Goal: Transaction & Acquisition: Purchase product/service

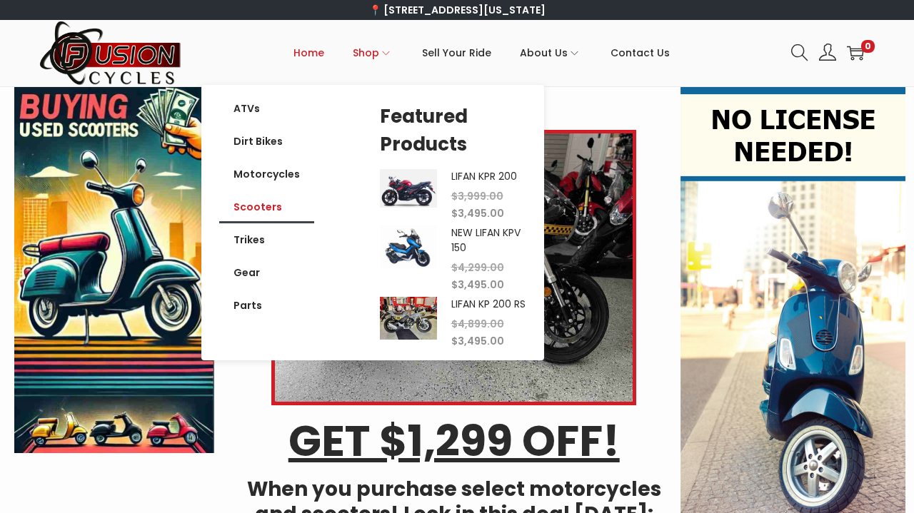
click at [273, 215] on link "Scooters" at bounding box center [266, 207] width 95 height 33
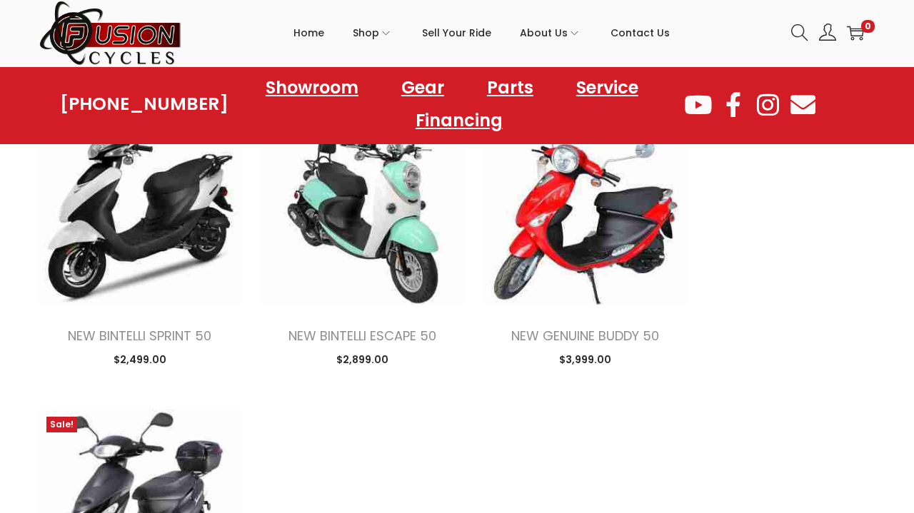
scroll to position [1450, 0]
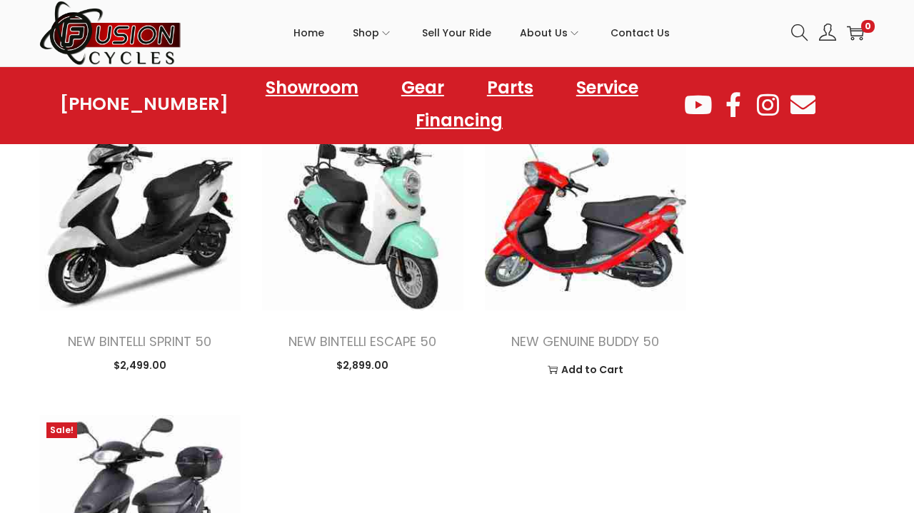
click at [625, 242] on img at bounding box center [585, 209] width 201 height 201
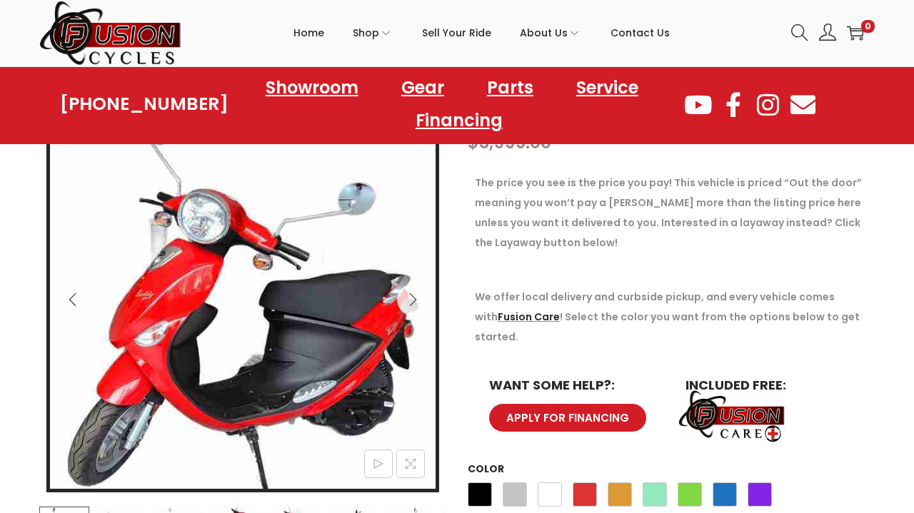
scroll to position [192, 0]
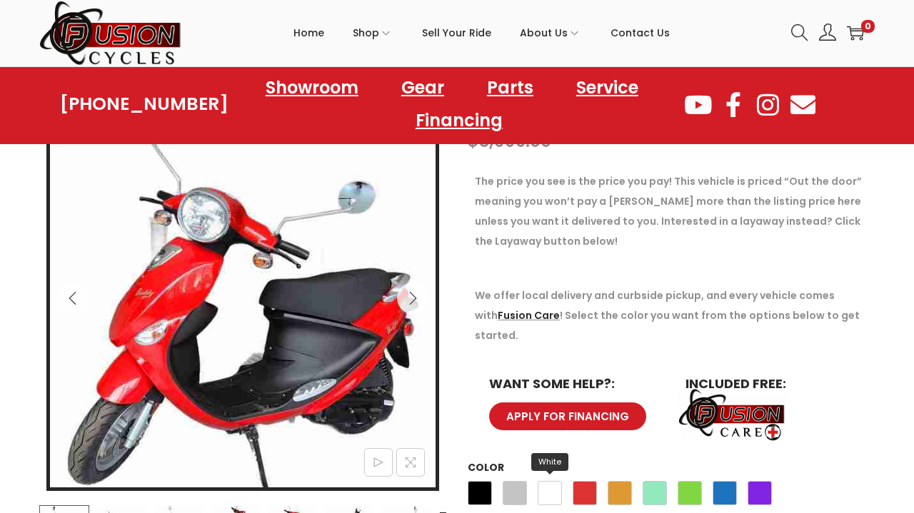
click at [549, 481] on span "White" at bounding box center [549, 493] width 24 height 24
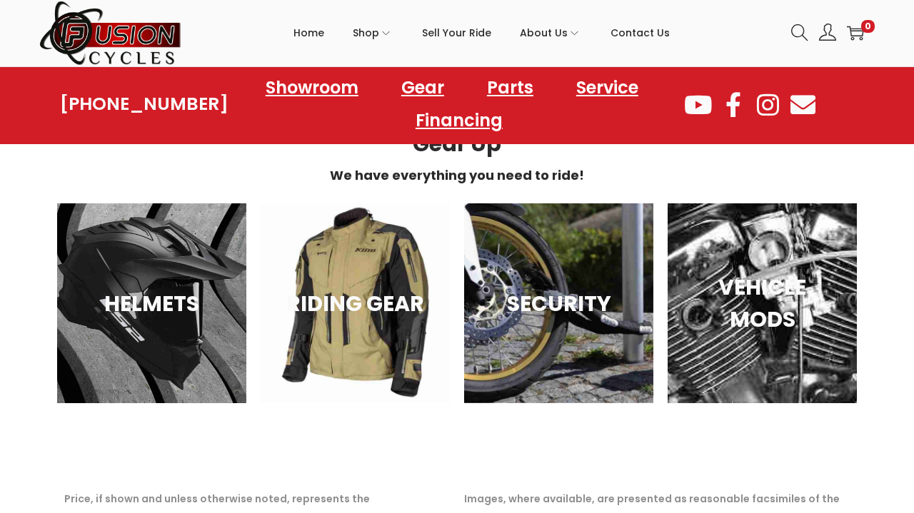
scroll to position [1447, 0]
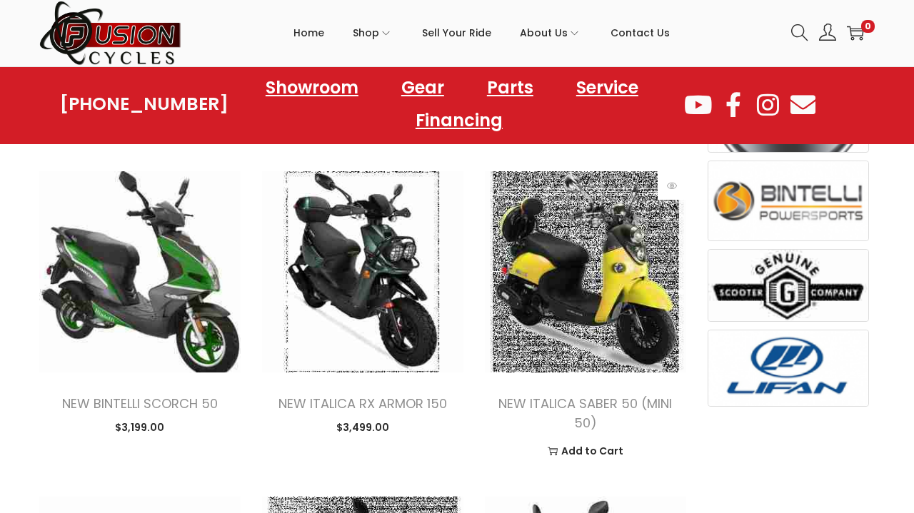
scroll to position [730, 0]
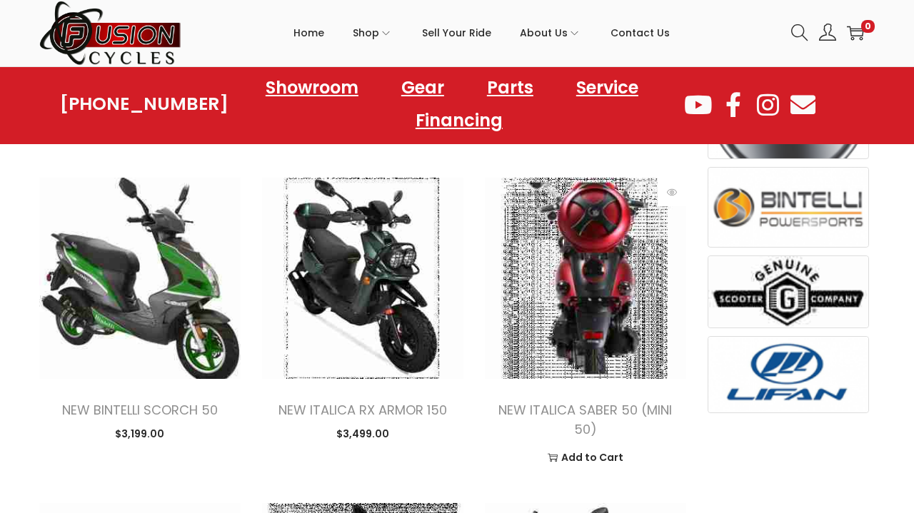
click at [596, 349] on img at bounding box center [585, 278] width 201 height 201
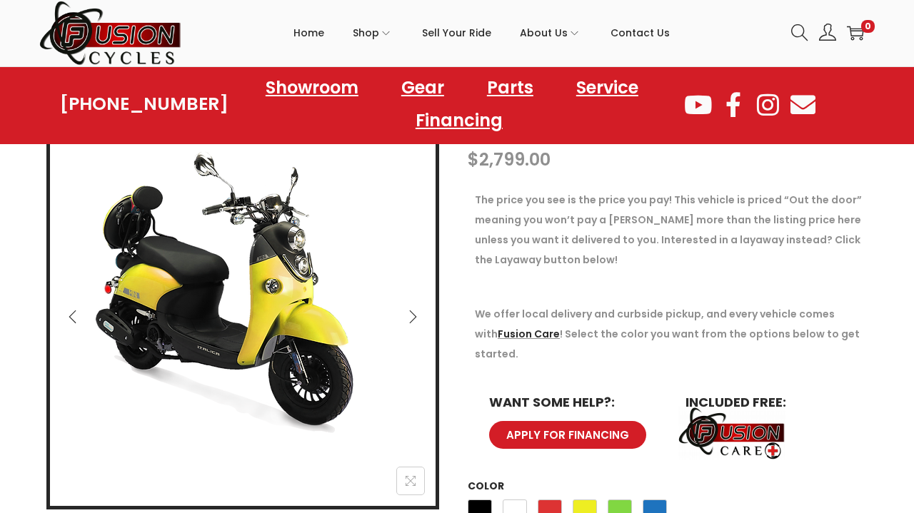
scroll to position [173, 0]
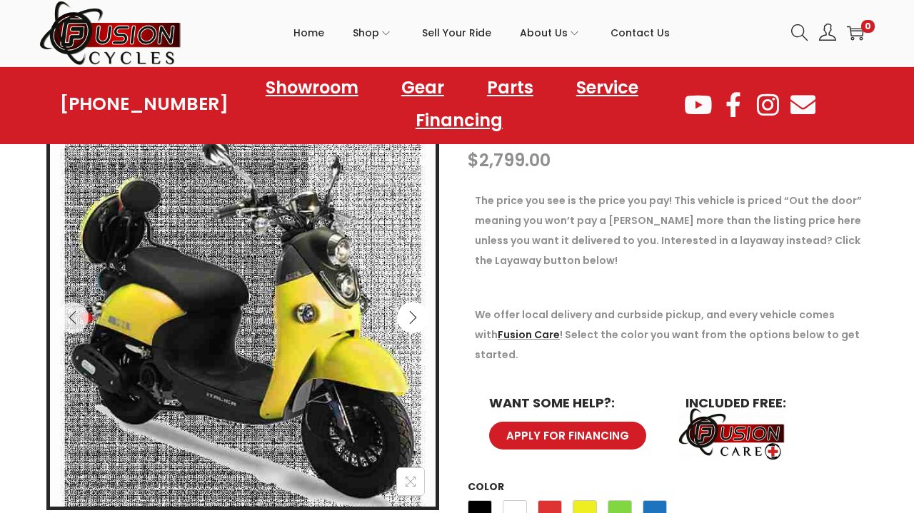
click at [415, 316] on icon "Next" at bounding box center [412, 317] width 14 height 14
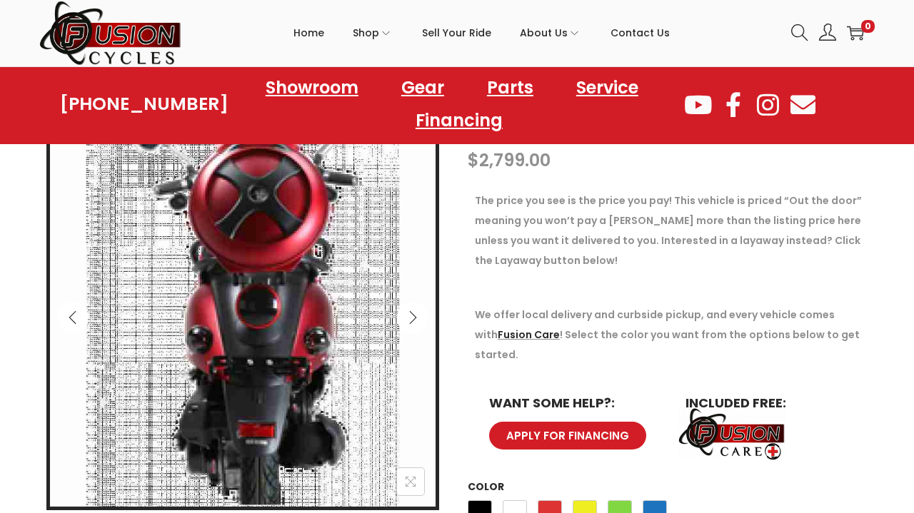
click at [415, 316] on icon "Next" at bounding box center [412, 317] width 14 height 14
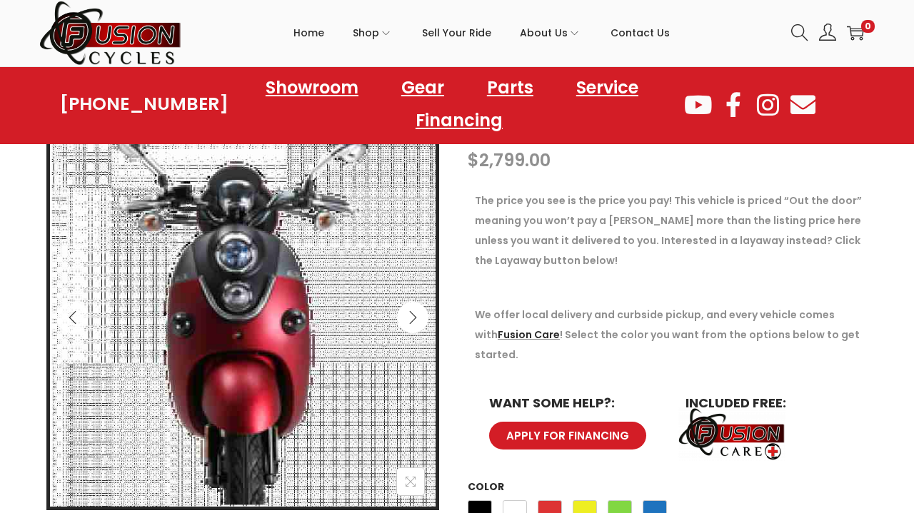
click at [415, 316] on icon "Next" at bounding box center [412, 317] width 14 height 14
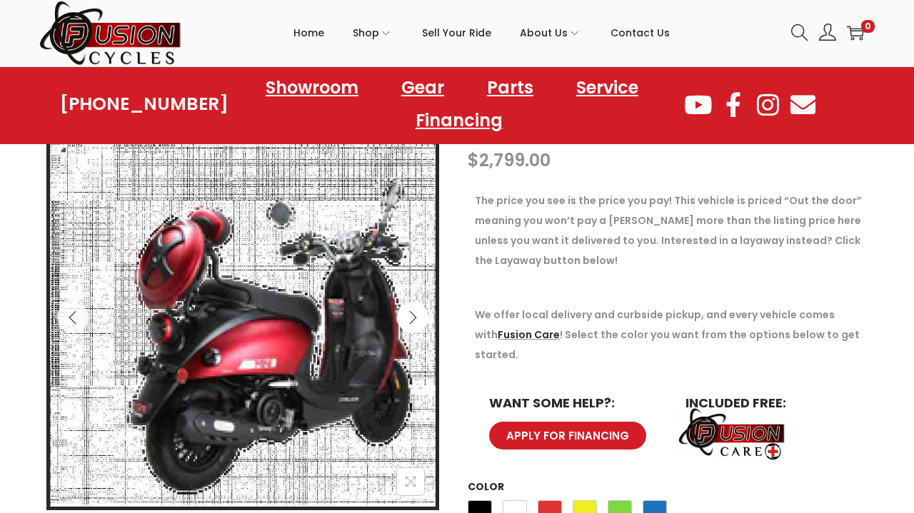
click at [415, 316] on icon "Next" at bounding box center [412, 317] width 14 height 14
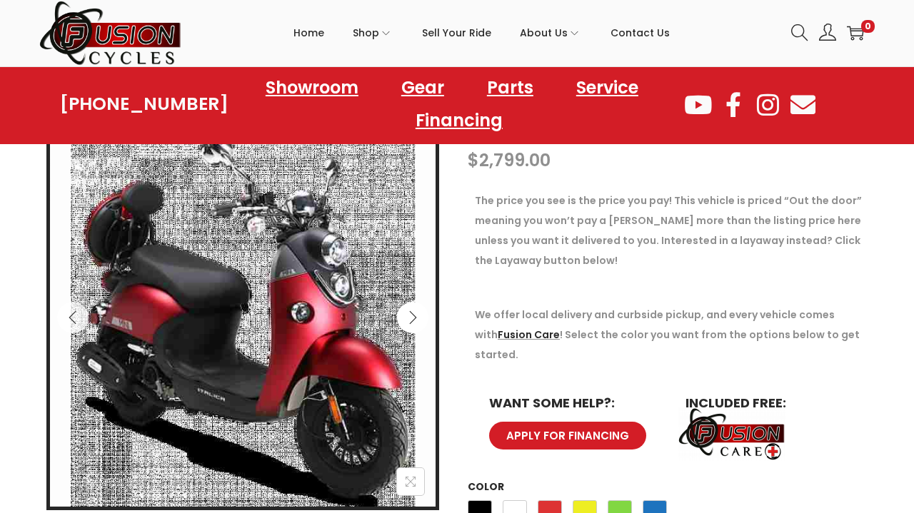
click at [415, 316] on icon "Next" at bounding box center [412, 317] width 14 height 14
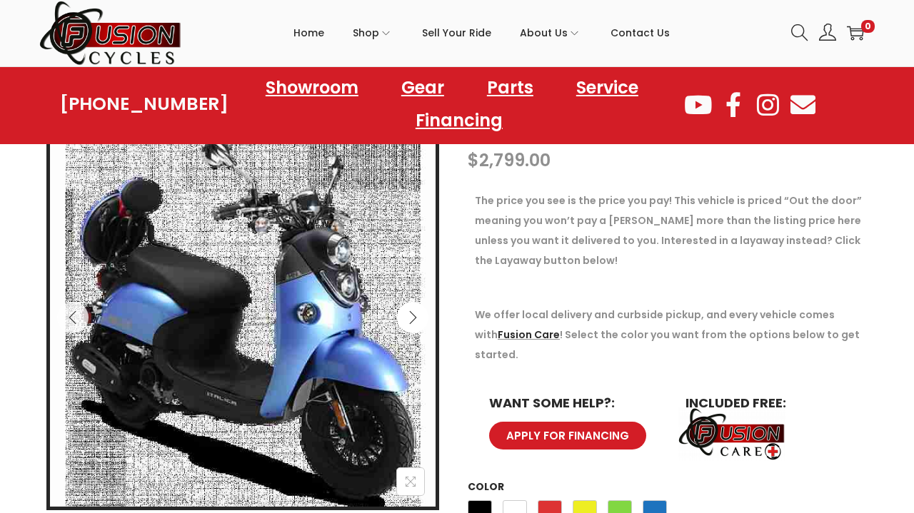
click at [416, 316] on icon "Next" at bounding box center [412, 317] width 14 height 14
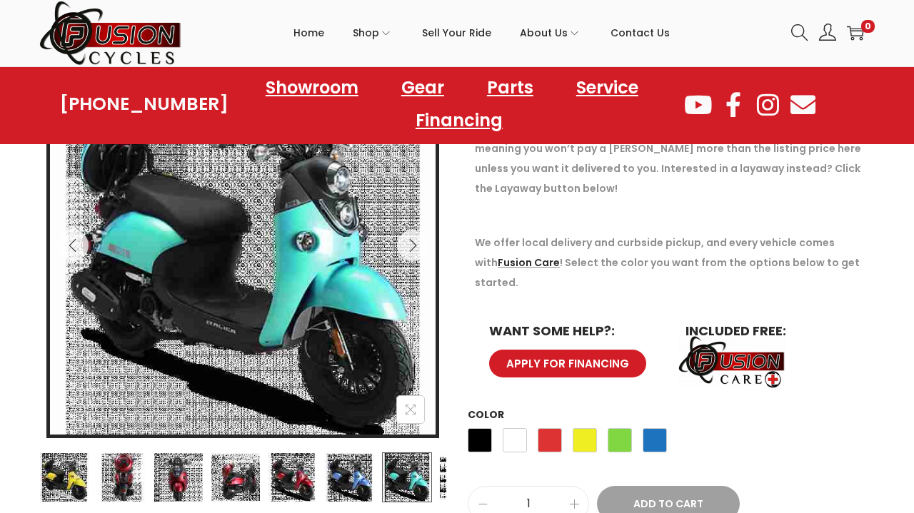
scroll to position [246, 0]
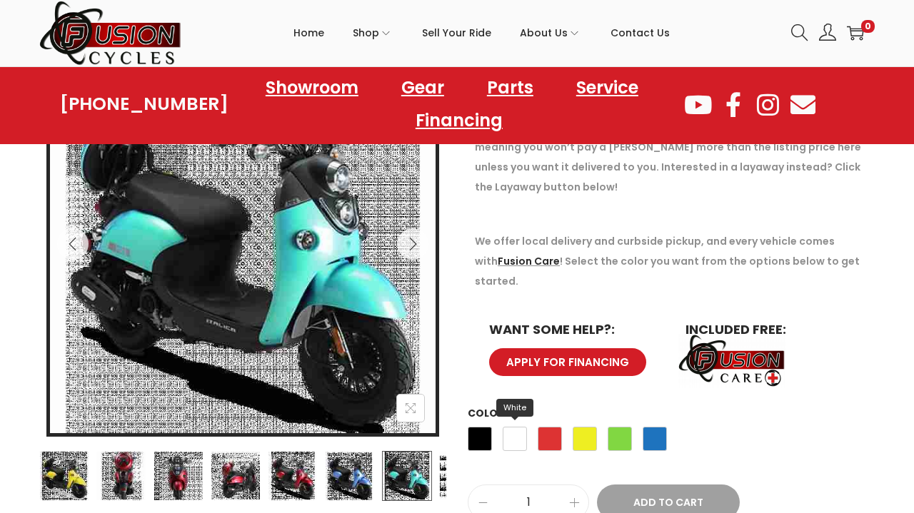
click at [515, 427] on span "White" at bounding box center [514, 439] width 24 height 24
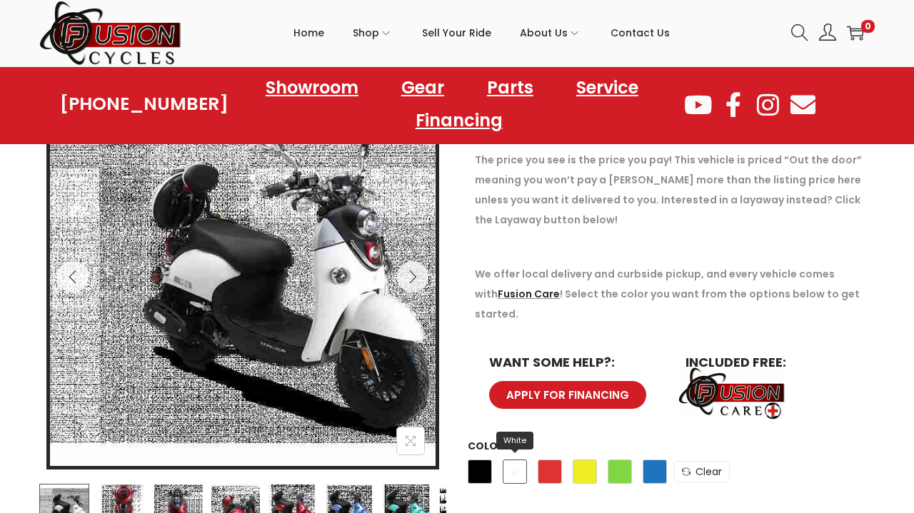
scroll to position [208, 0]
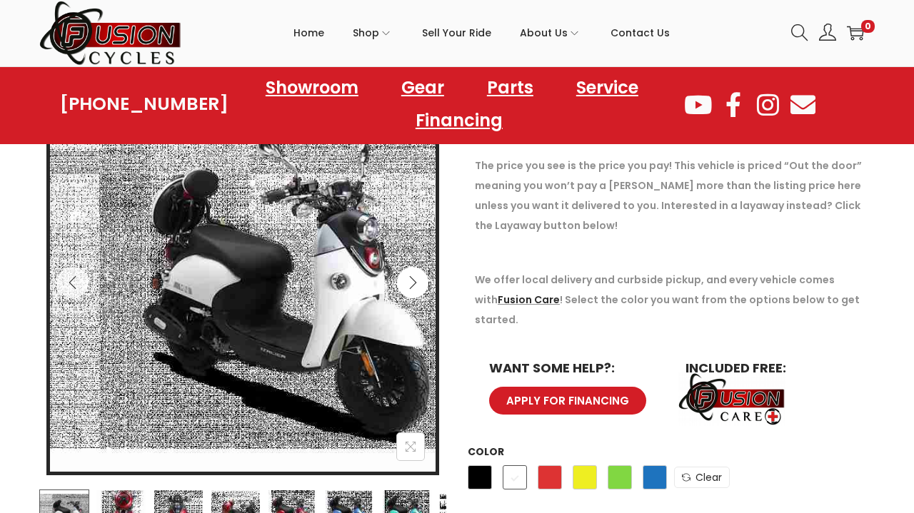
click at [410, 280] on icon "Next" at bounding box center [412, 283] width 14 height 14
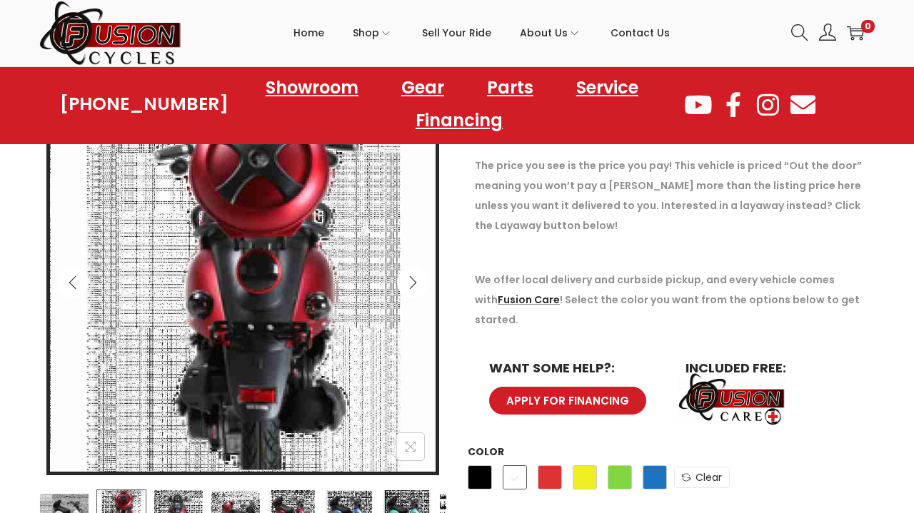
click at [410, 280] on icon "Next" at bounding box center [412, 283] width 14 height 14
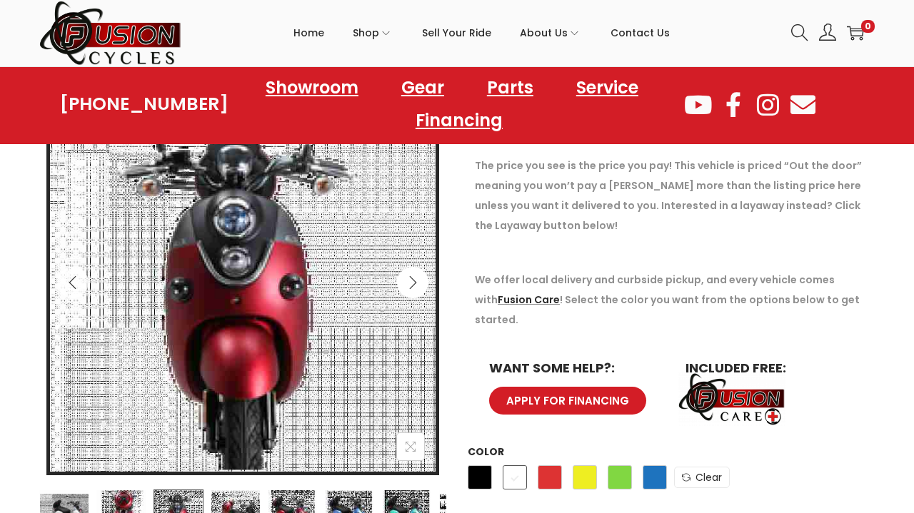
click at [410, 280] on icon "Next" at bounding box center [412, 283] width 14 height 14
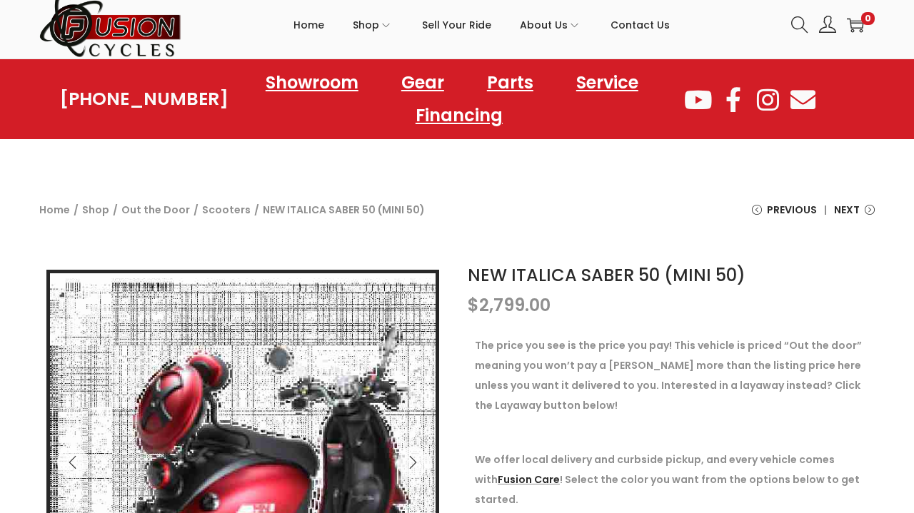
scroll to position [0, 0]
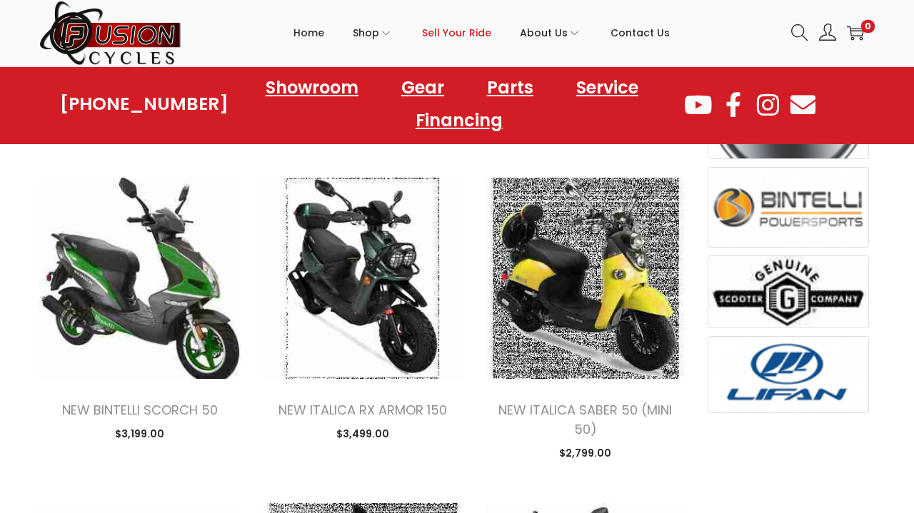
click at [473, 31] on span "Sell Your Ride" at bounding box center [456, 33] width 69 height 36
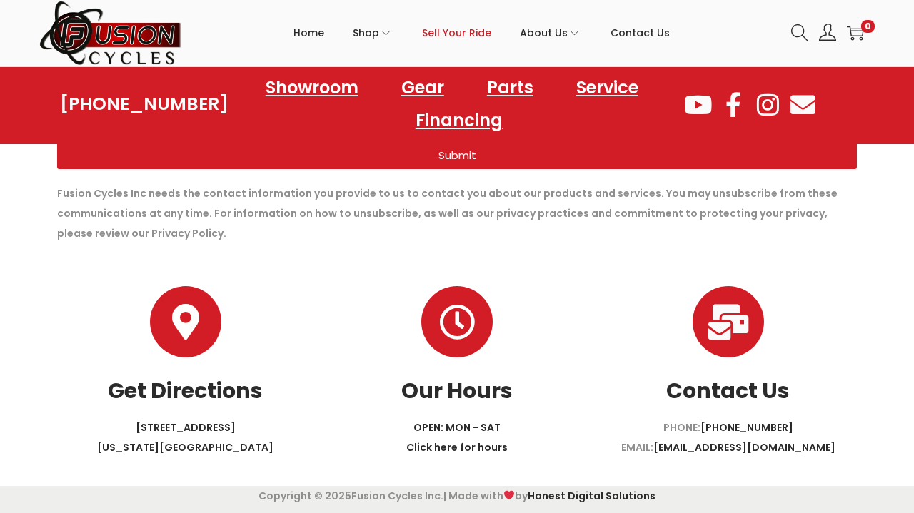
scroll to position [562, 0]
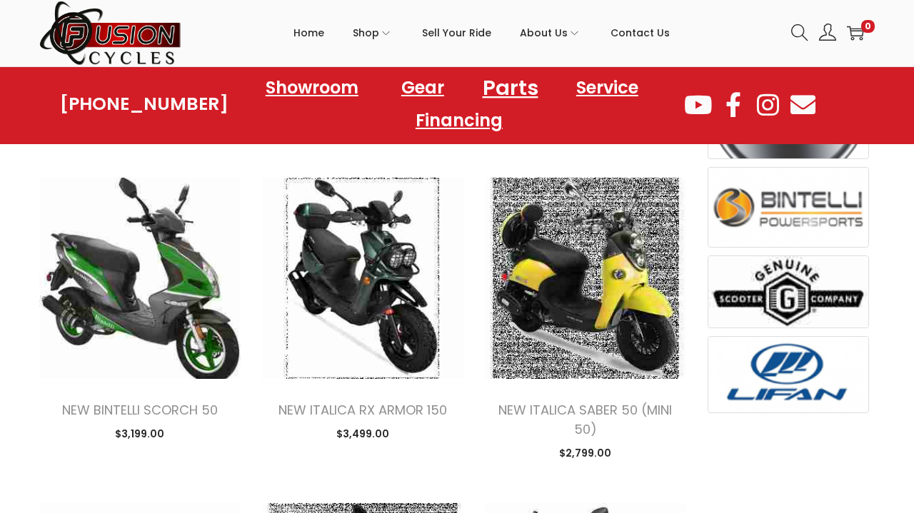
click at [526, 84] on link "Parts" at bounding box center [510, 87] width 90 height 39
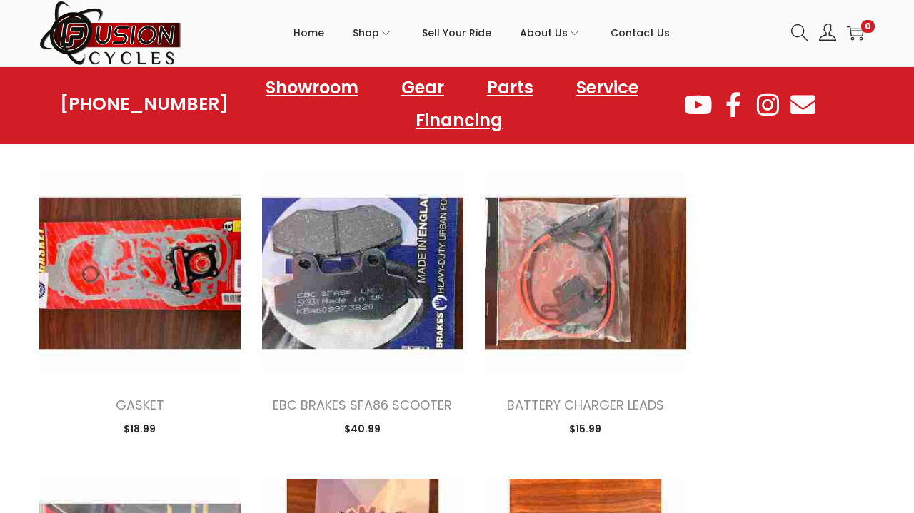
scroll to position [1081, 0]
